Goal: Task Accomplishment & Management: Manage account settings

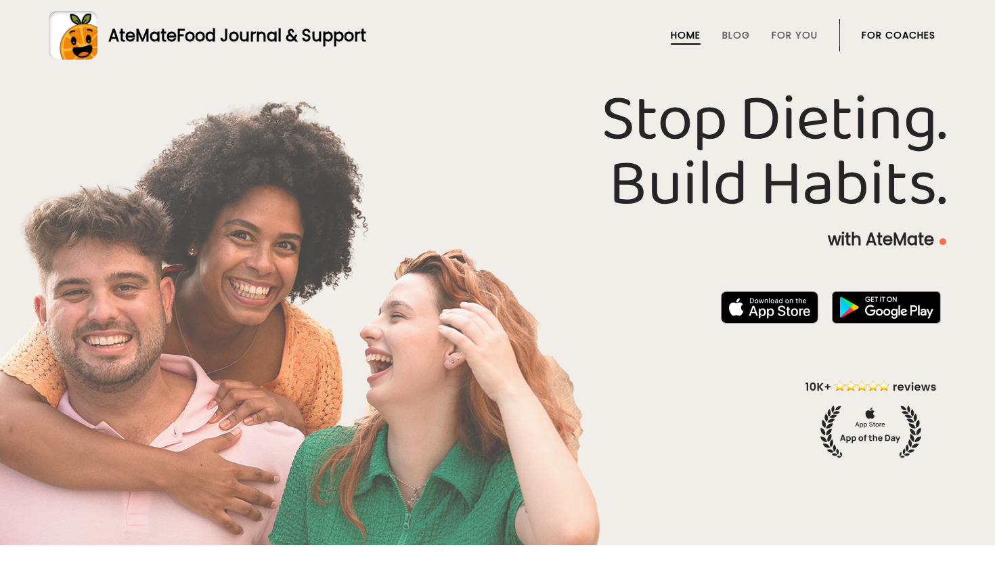
click at [864, 41] on link "For Coaches" at bounding box center [899, 35] width 74 height 11
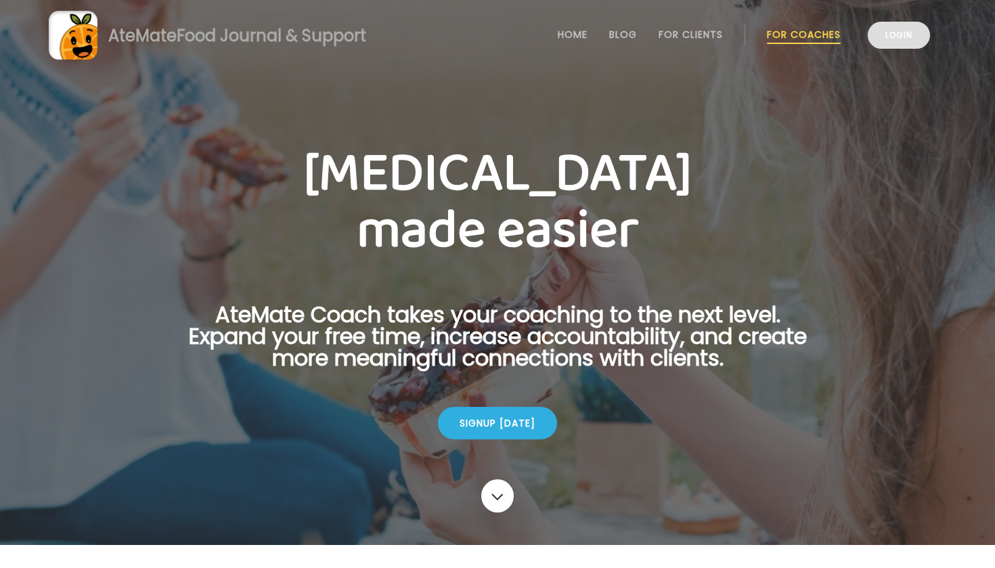
click at [886, 39] on link "Login" at bounding box center [899, 35] width 62 height 27
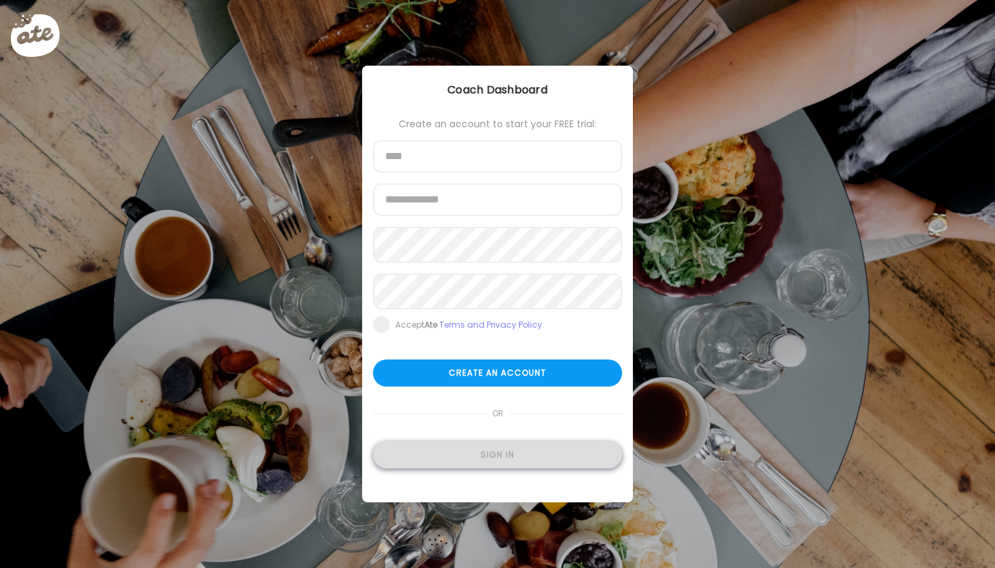
click at [493, 469] on div "Sign in" at bounding box center [497, 454] width 249 height 27
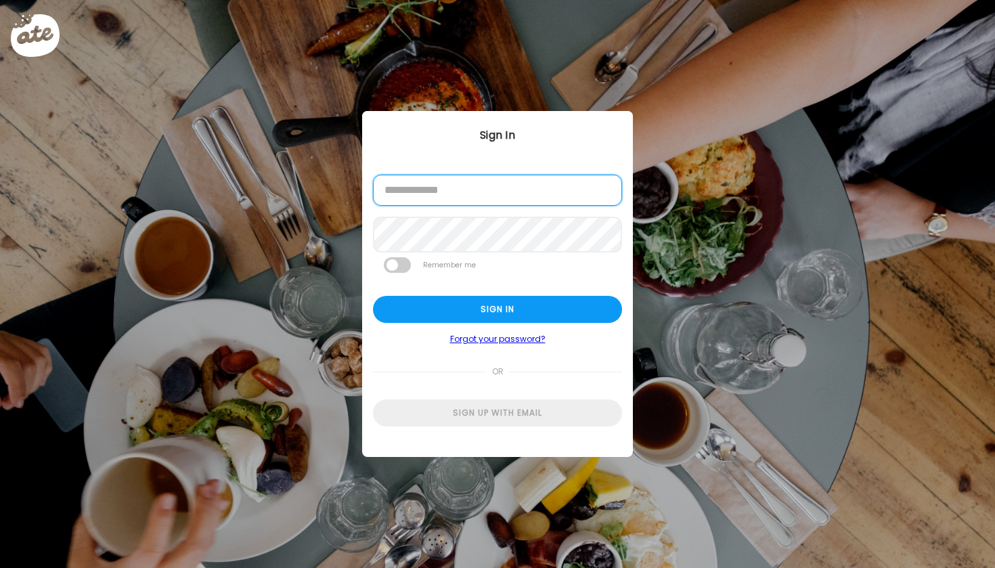
type input "**********"
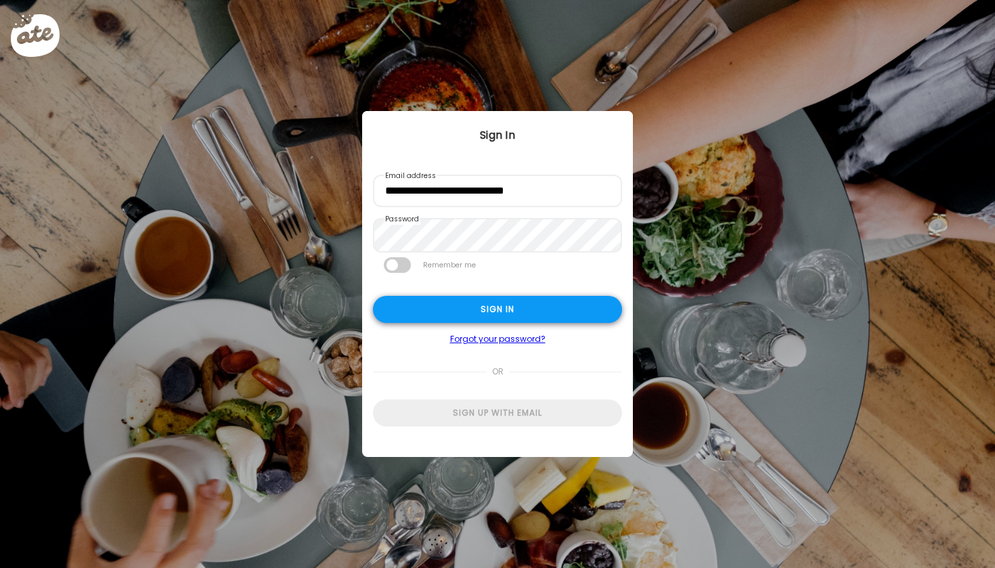
click at [465, 309] on div "Sign in" at bounding box center [497, 309] width 249 height 27
type input "**********"
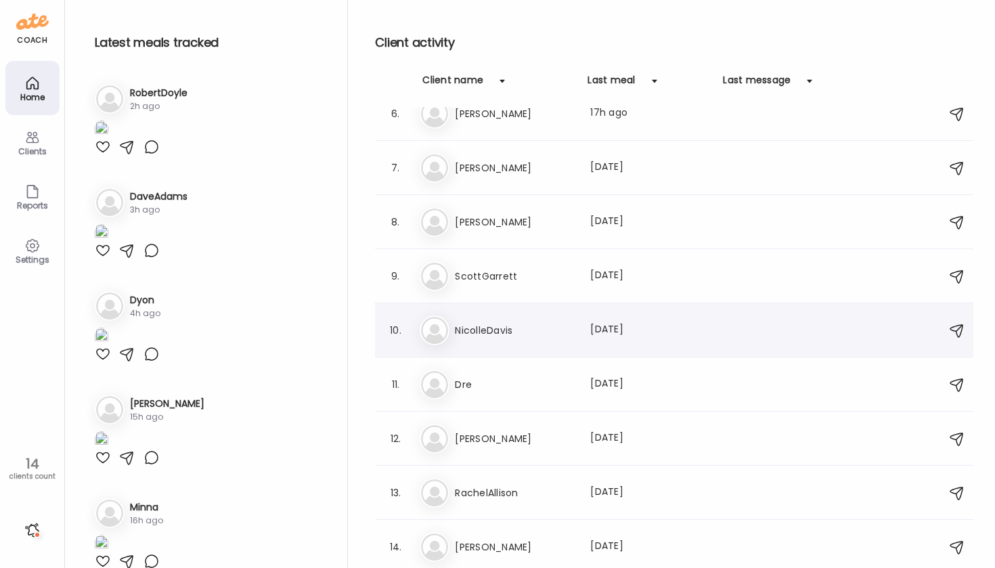
scroll to position [290, 0]
click at [484, 395] on div "[PERSON_NAME] Last meal: [DATE]" at bounding box center [676, 385] width 513 height 30
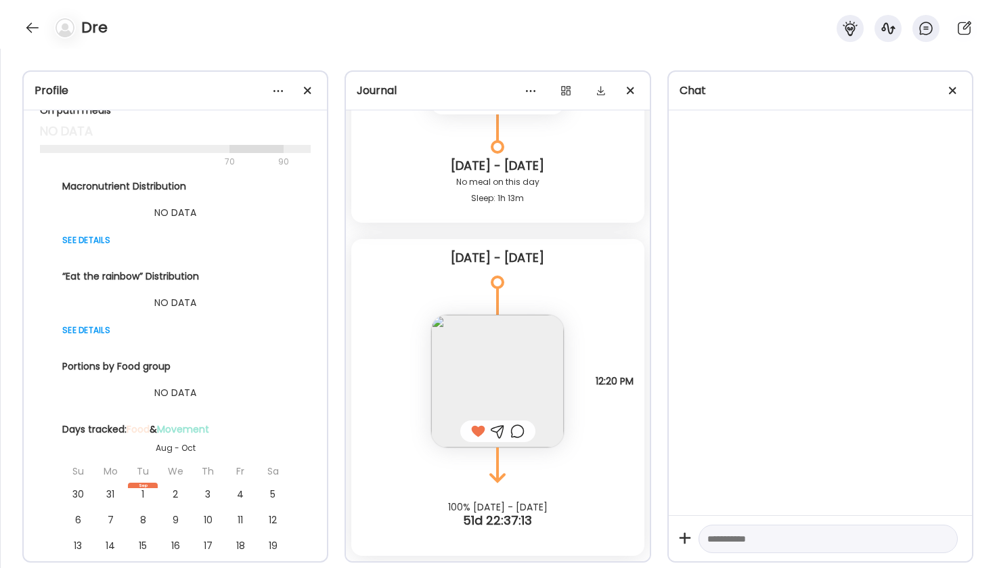
scroll to position [316, 0]
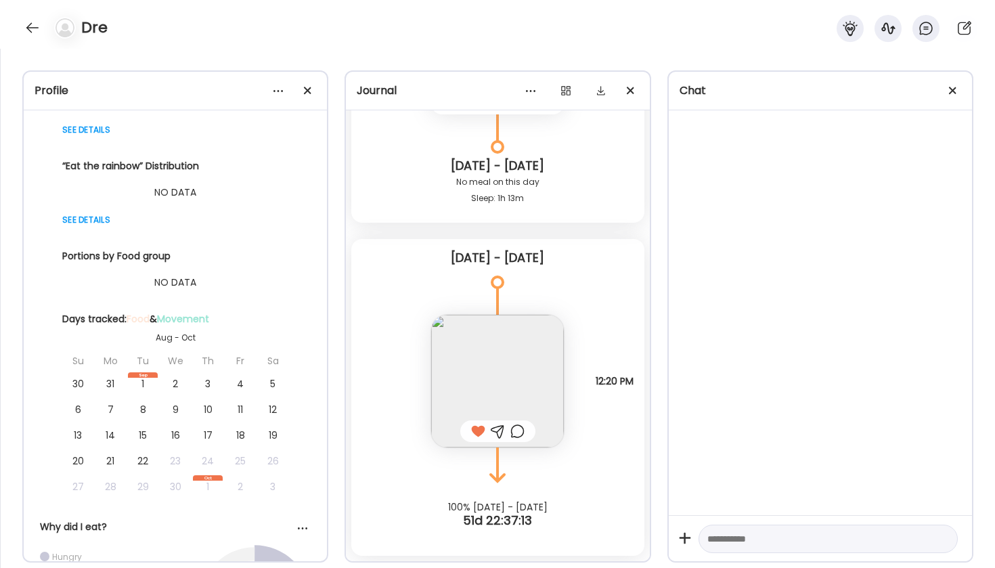
click at [504, 397] on img at bounding box center [497, 381] width 133 height 133
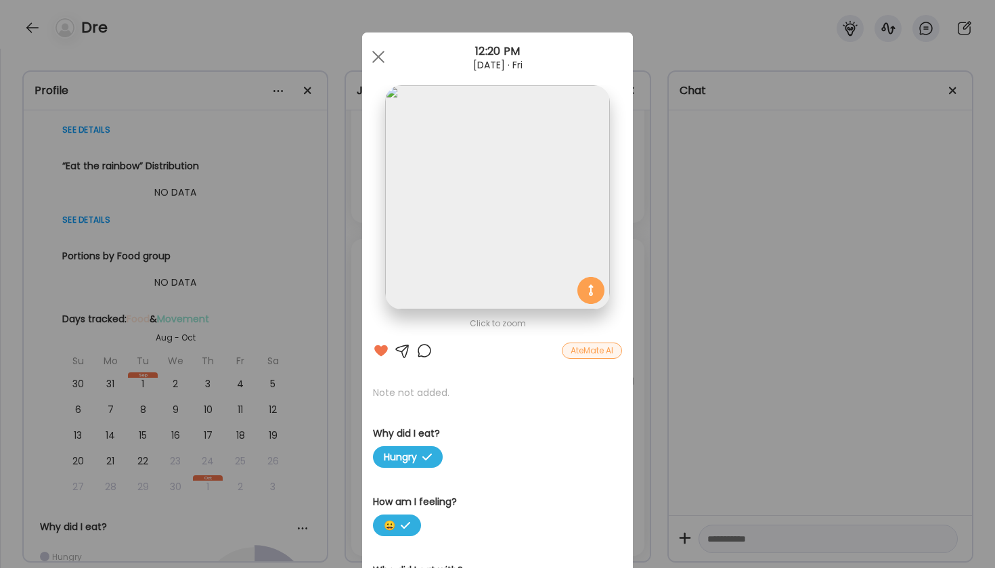
scroll to position [28, 0]
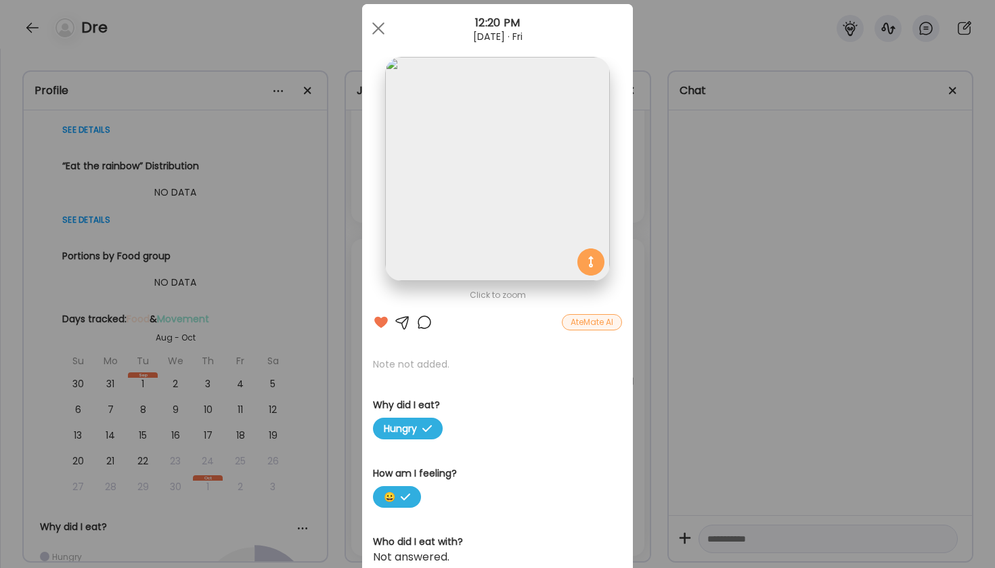
click at [578, 326] on div "AteMate AI" at bounding box center [592, 322] width 60 height 16
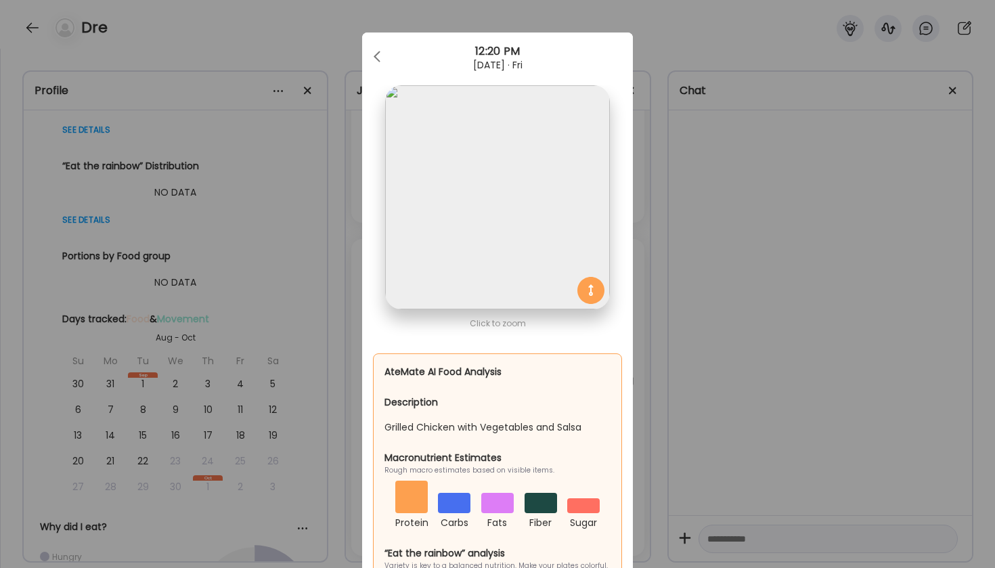
scroll to position [0, 0]
click at [374, 53] on div at bounding box center [378, 56] width 27 height 27
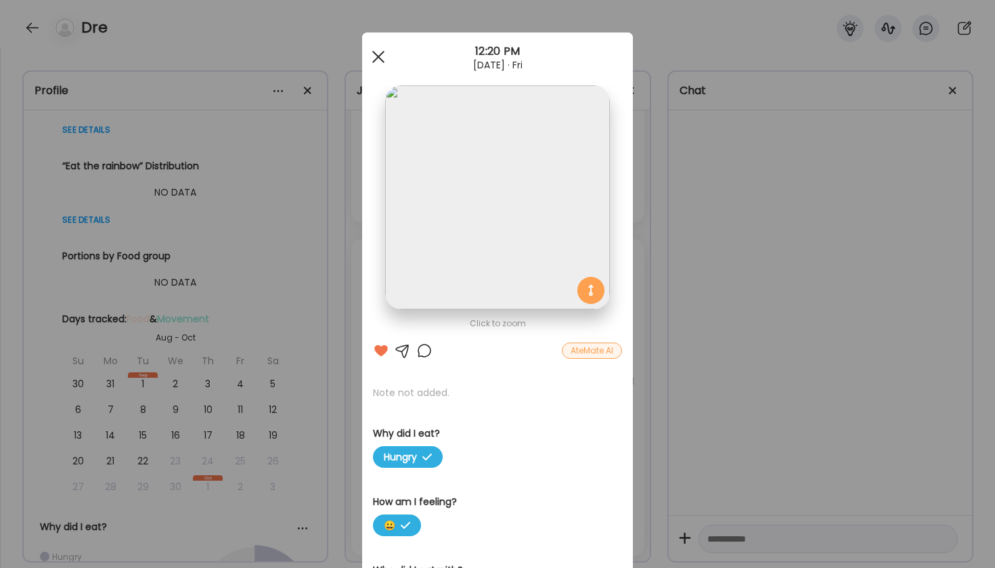
click at [373, 59] on div at bounding box center [378, 56] width 27 height 27
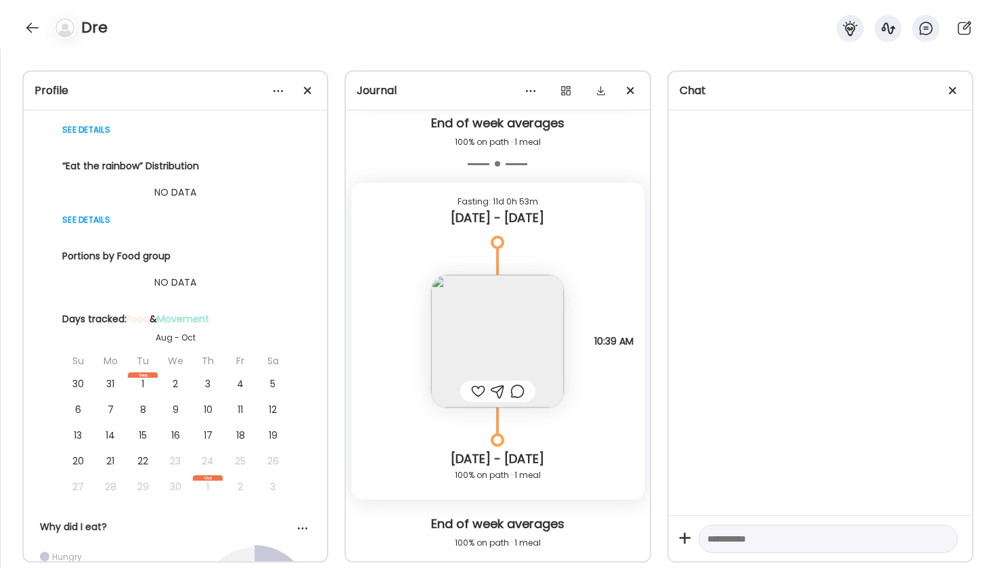
scroll to position [7196, 0]
click at [488, 348] on img at bounding box center [497, 342] width 133 height 133
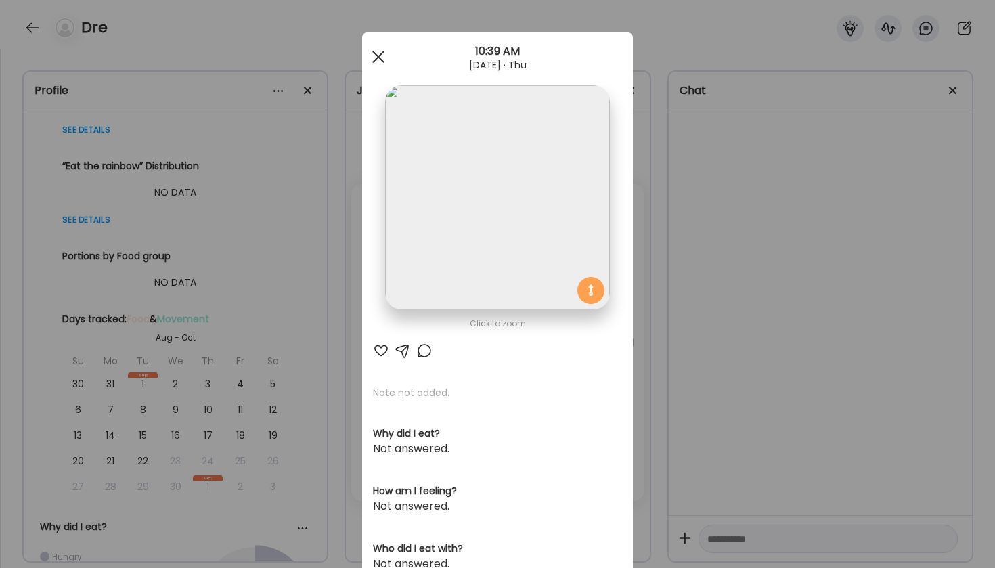
click at [376, 68] on div at bounding box center [378, 56] width 27 height 27
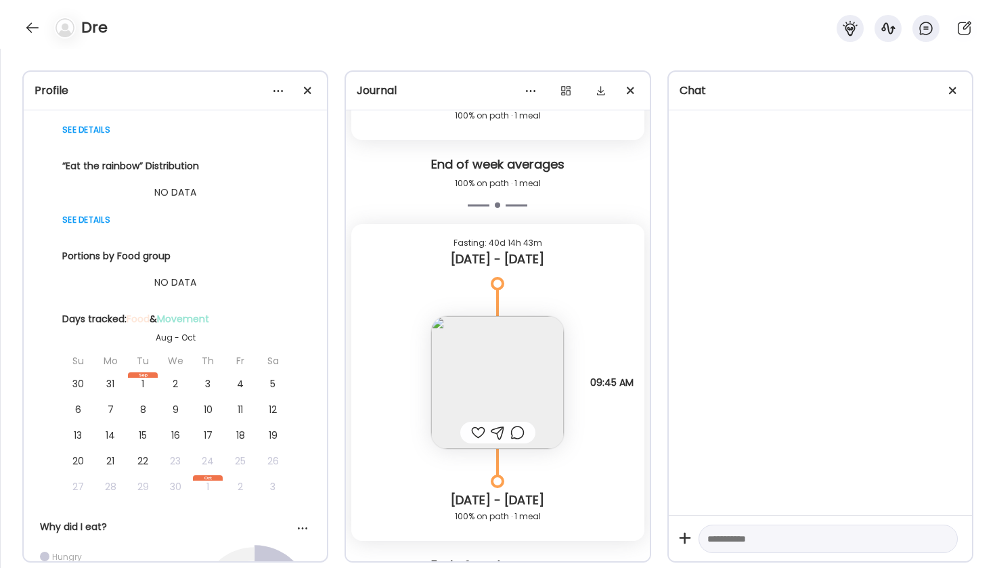
scroll to position [6751, 0]
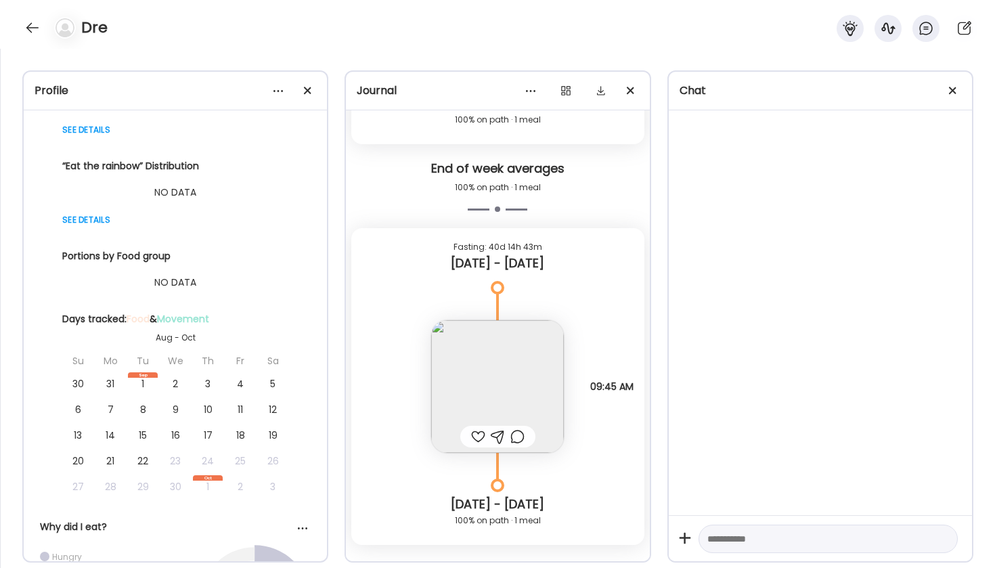
click at [523, 385] on img at bounding box center [497, 386] width 133 height 133
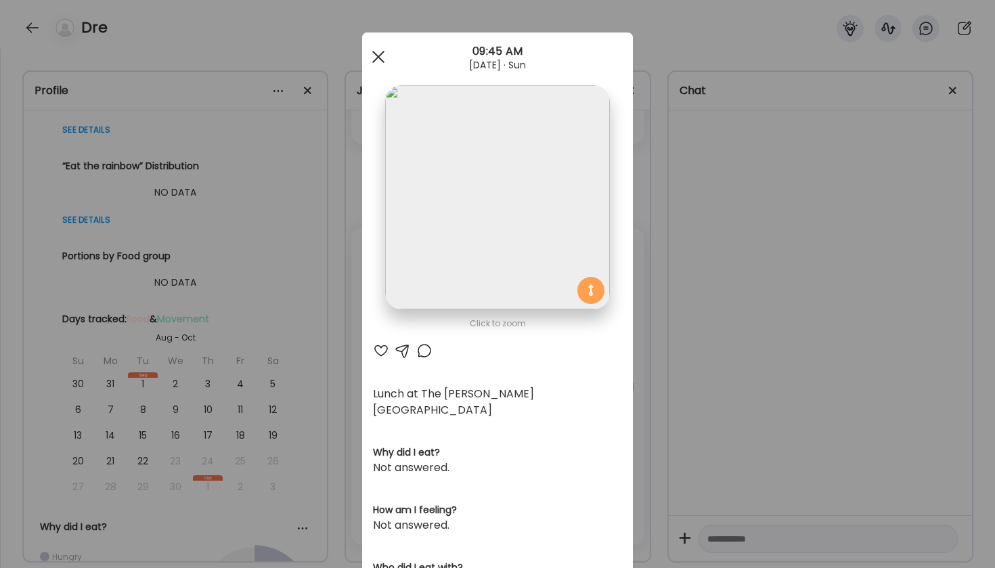
click at [381, 49] on div at bounding box center [378, 56] width 27 height 27
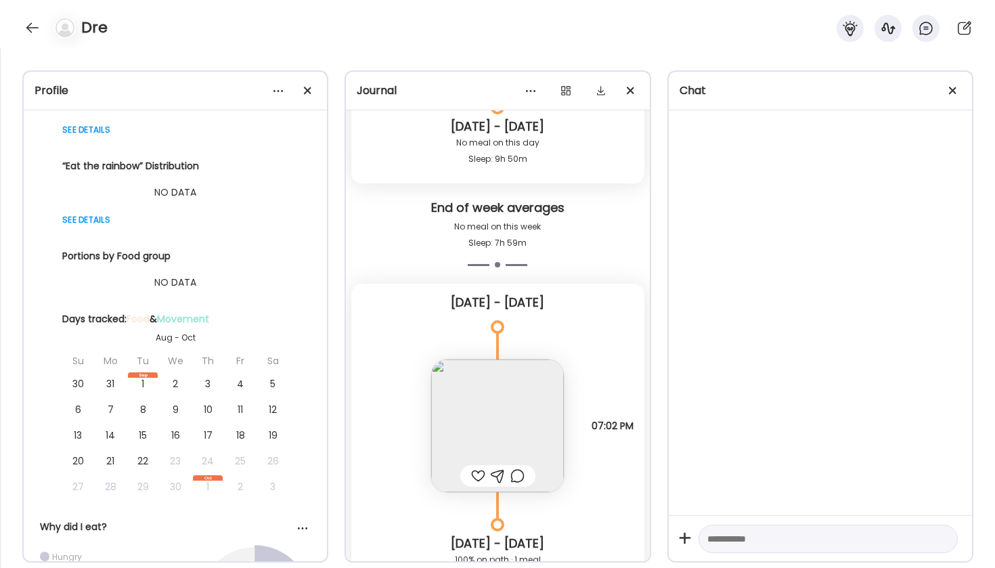
scroll to position [6376, 0]
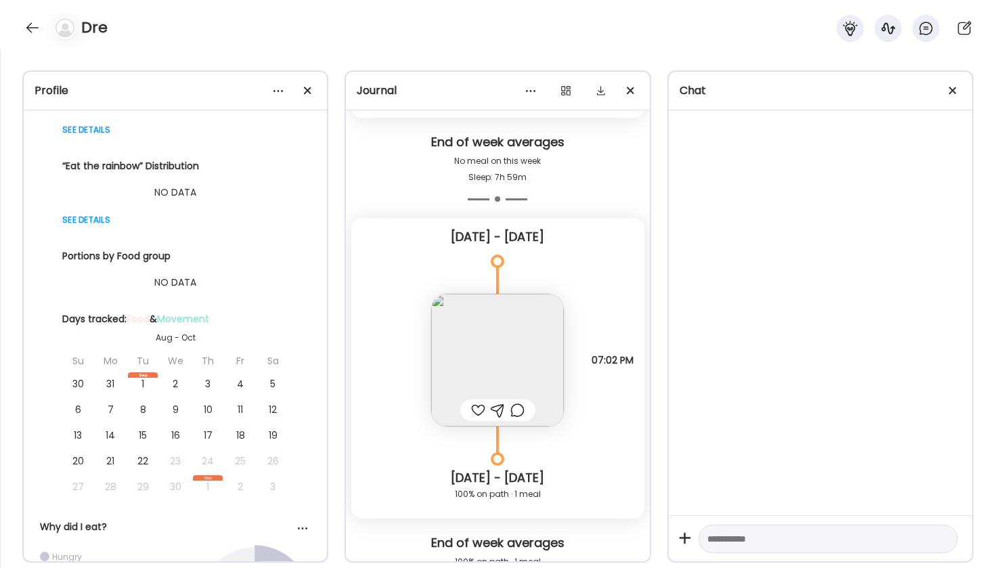
click at [522, 359] on img at bounding box center [497, 360] width 133 height 133
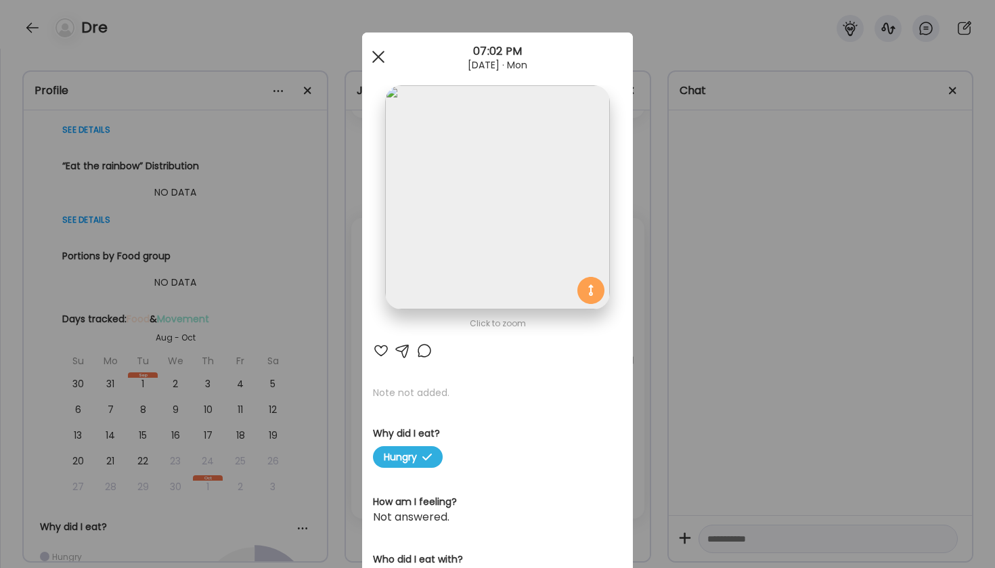
click at [376, 54] on span at bounding box center [378, 57] width 12 height 12
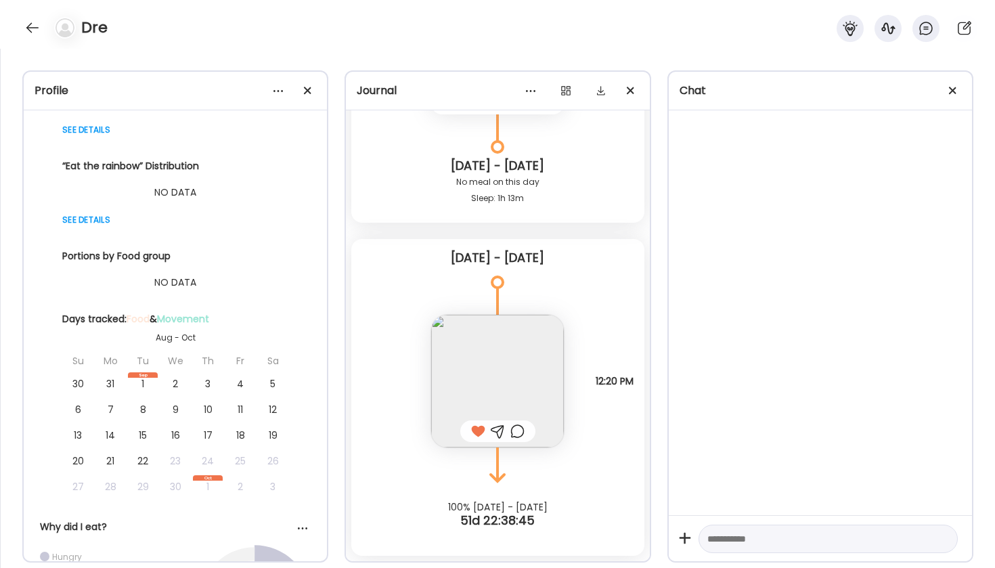
scroll to position [8029, 0]
